Goal: Download file/media

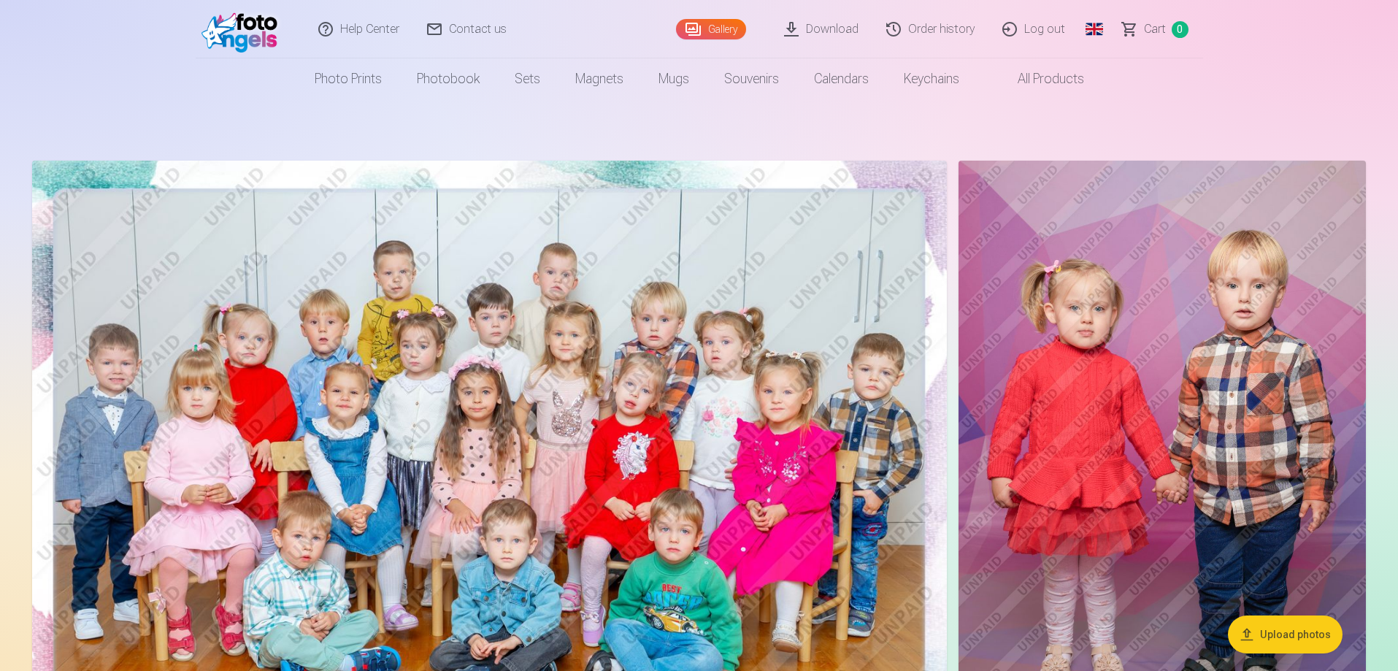
click at [1098, 35] on link "Global" at bounding box center [1093, 29] width 29 height 58
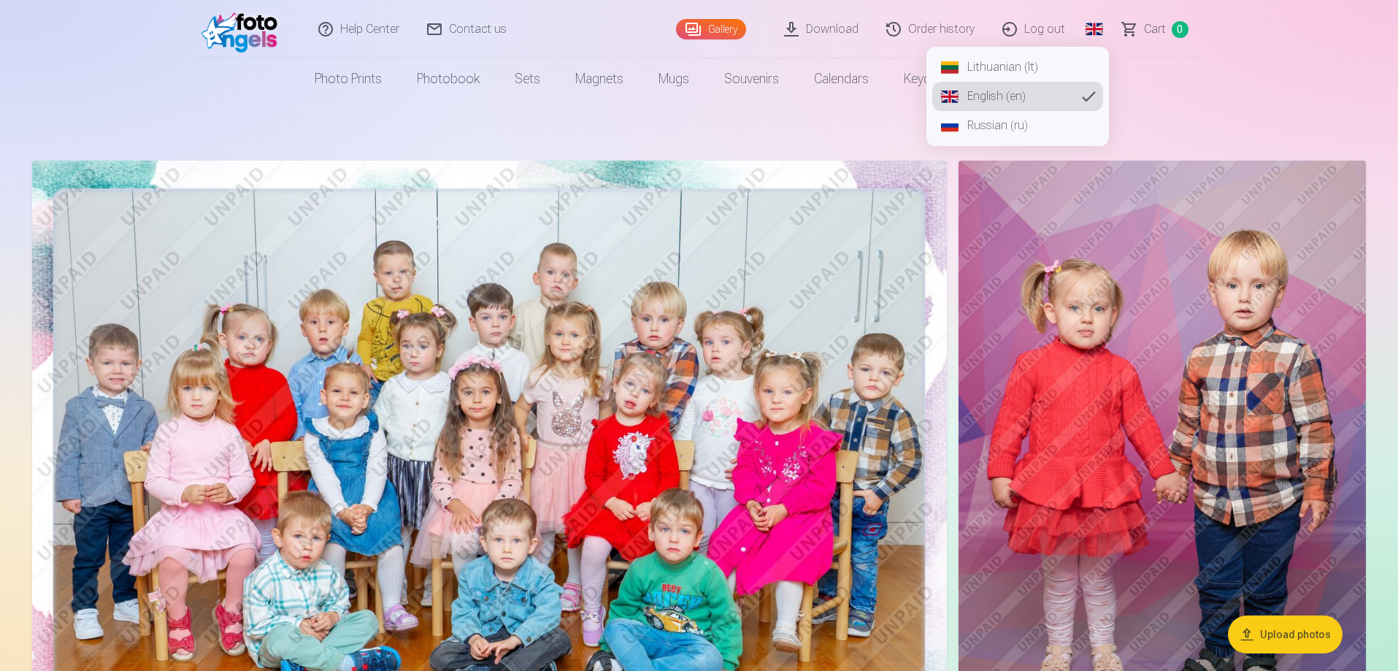
click at [1011, 72] on link "Lithuanian (lt)" at bounding box center [1017, 67] width 171 height 29
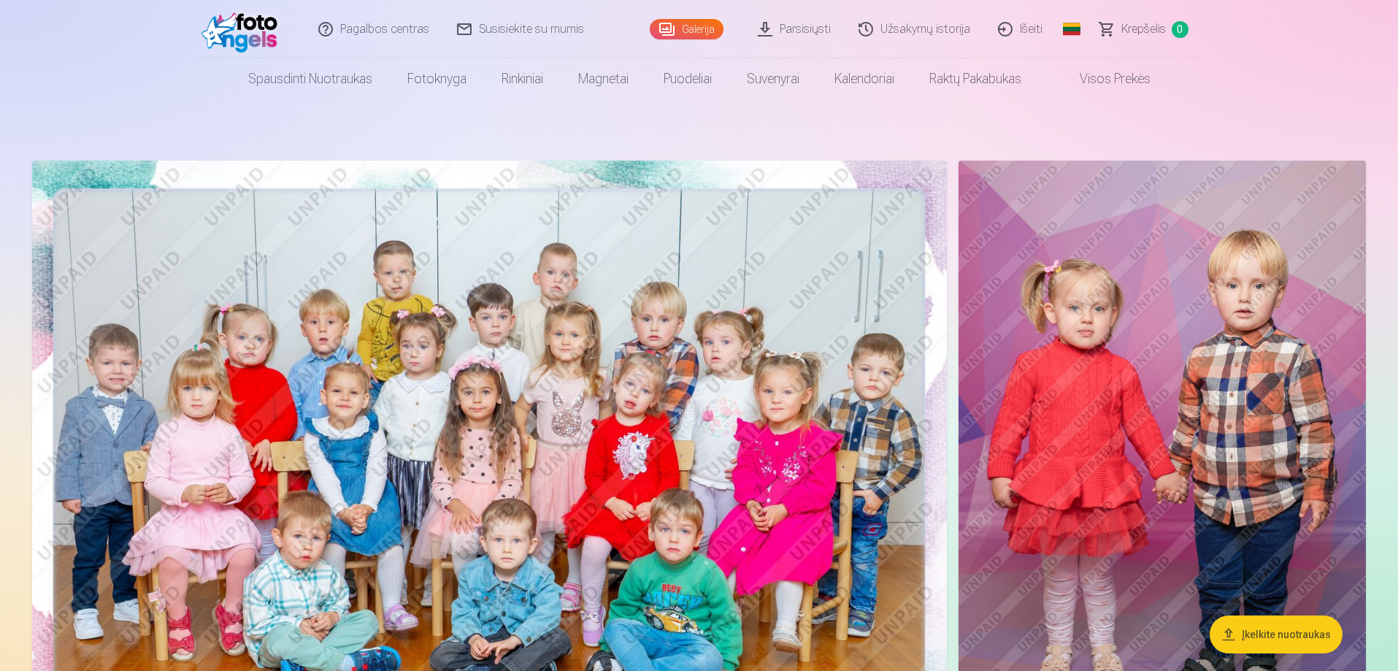
click at [798, 28] on link "Parsisiųsti" at bounding box center [794, 29] width 101 height 58
